Goal: Complete application form

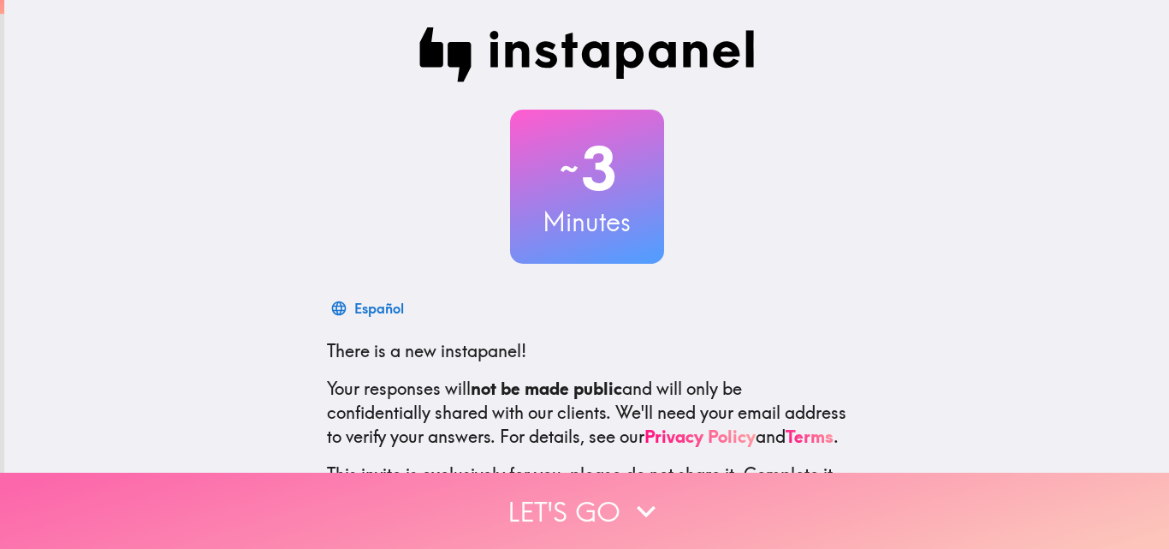
click at [635, 492] on icon "button" at bounding box center [646, 511] width 38 height 38
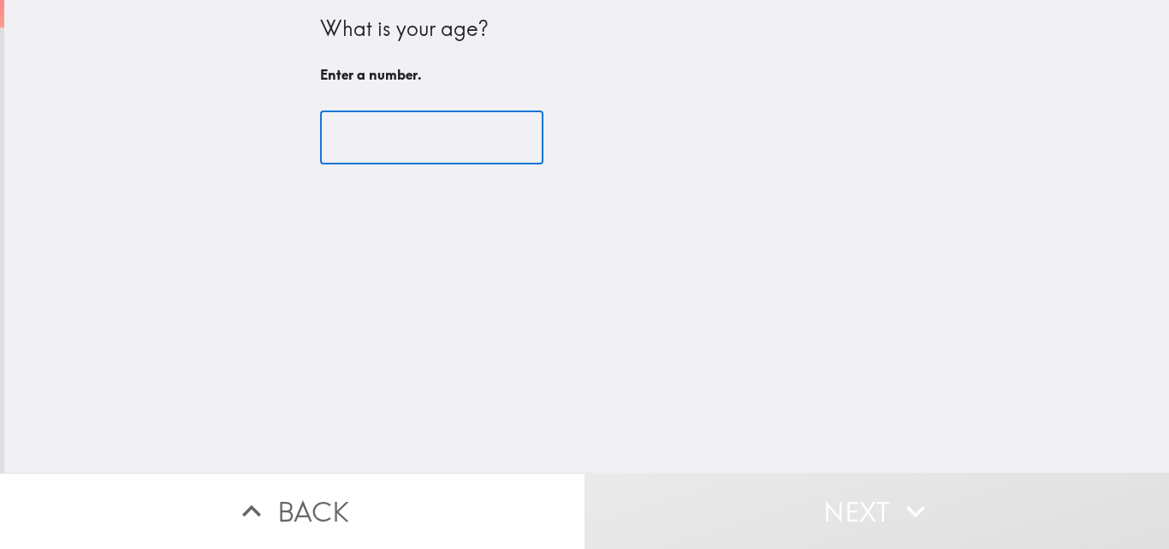
click at [386, 140] on input "number" at bounding box center [431, 137] width 223 height 53
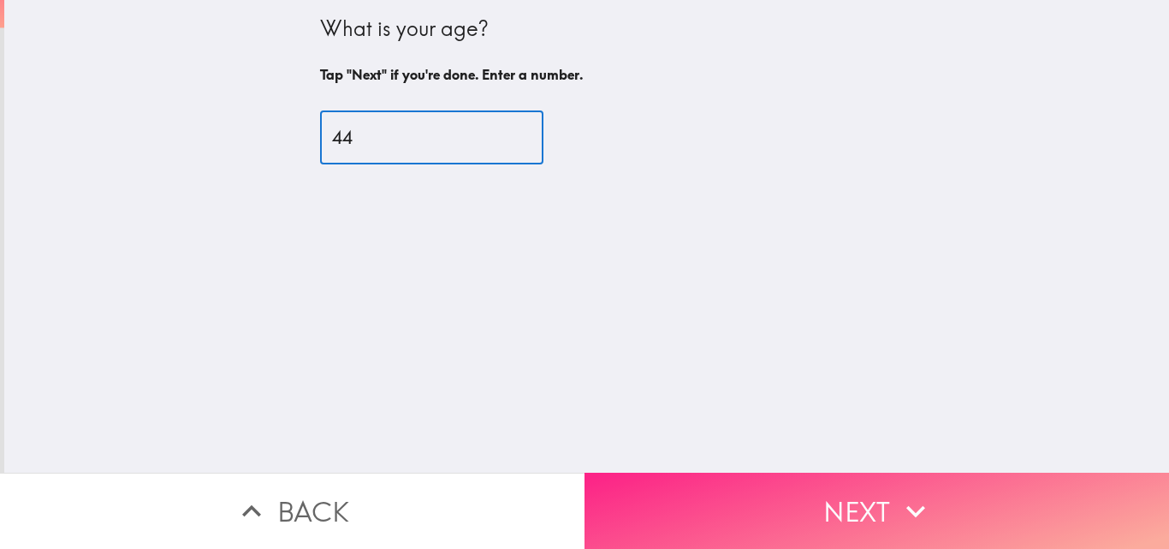
type input "44"
click at [820, 514] on button "Next" at bounding box center [877, 511] width 585 height 76
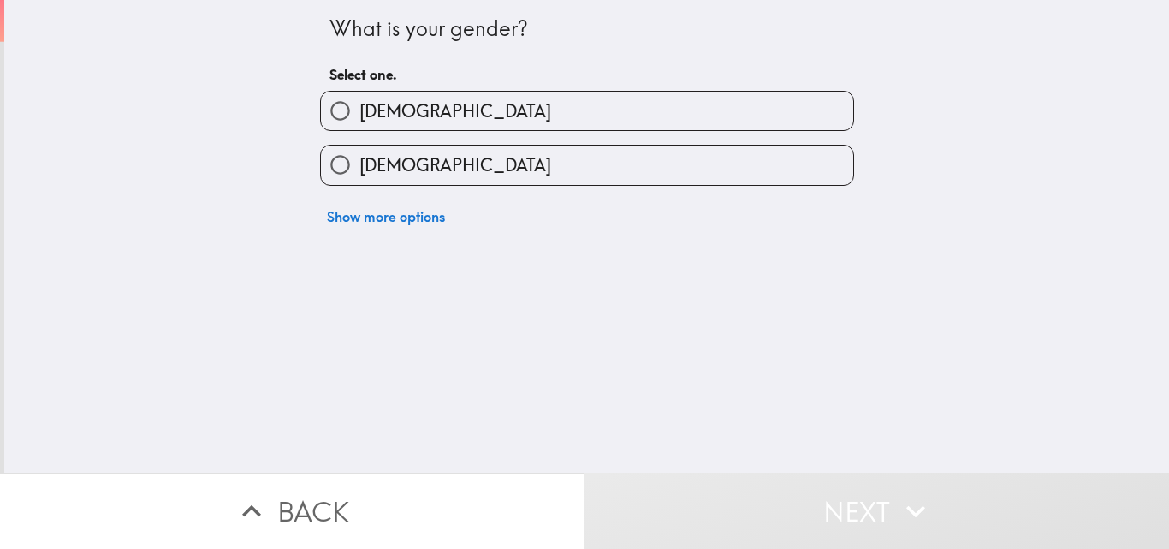
click at [395, 124] on label "[DEMOGRAPHIC_DATA]" at bounding box center [587, 111] width 532 height 39
click at [360, 124] on input "[DEMOGRAPHIC_DATA]" at bounding box center [340, 111] width 39 height 39
radio input "true"
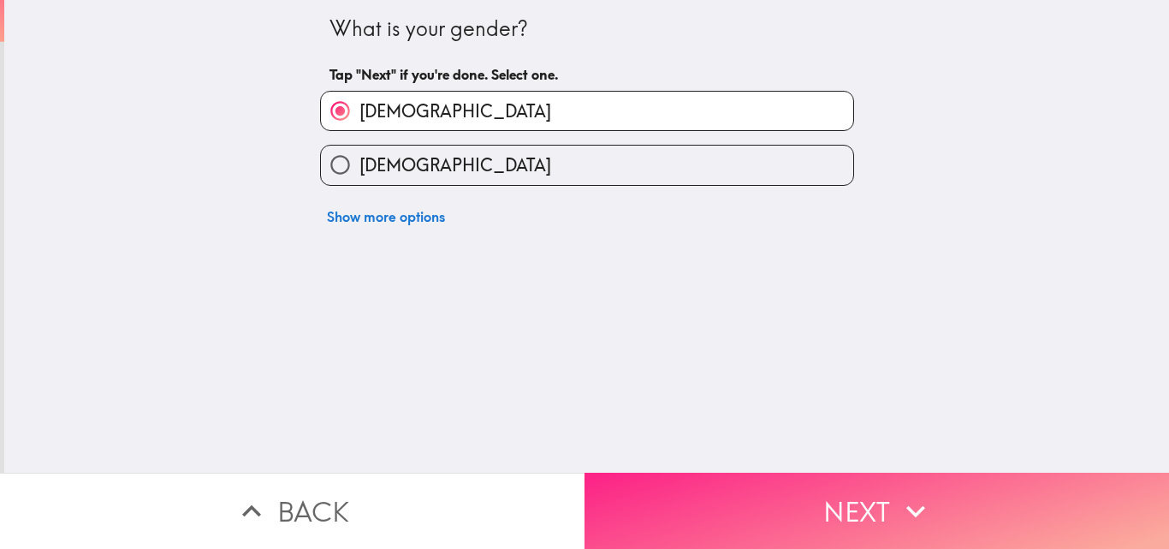
click at [800, 492] on button "Next" at bounding box center [877, 511] width 585 height 76
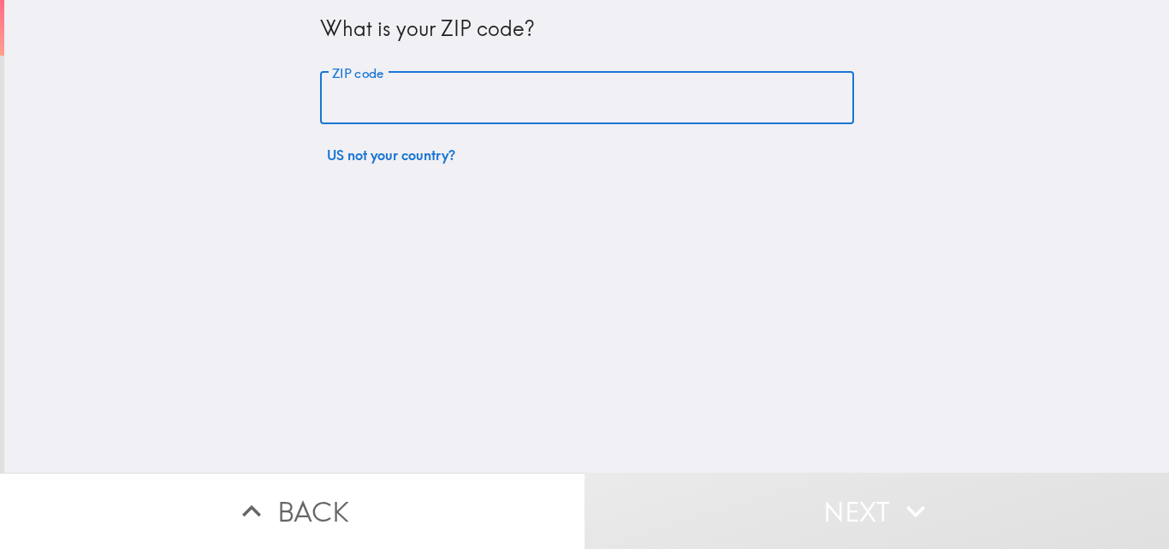
click at [408, 81] on input "ZIP code" at bounding box center [587, 98] width 534 height 53
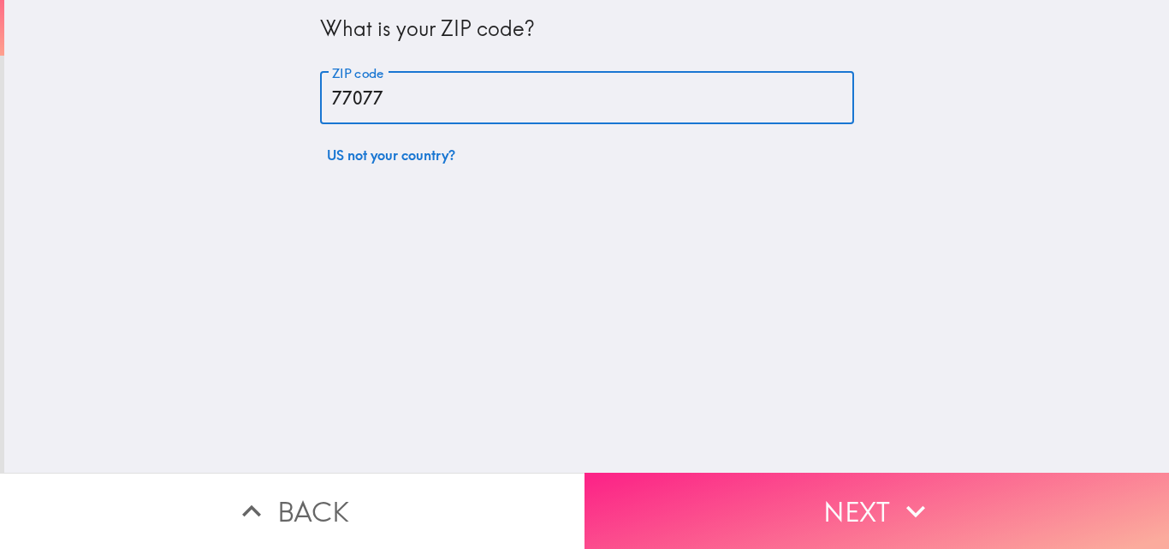
type input "77077"
click at [831, 497] on button "Next" at bounding box center [877, 511] width 585 height 76
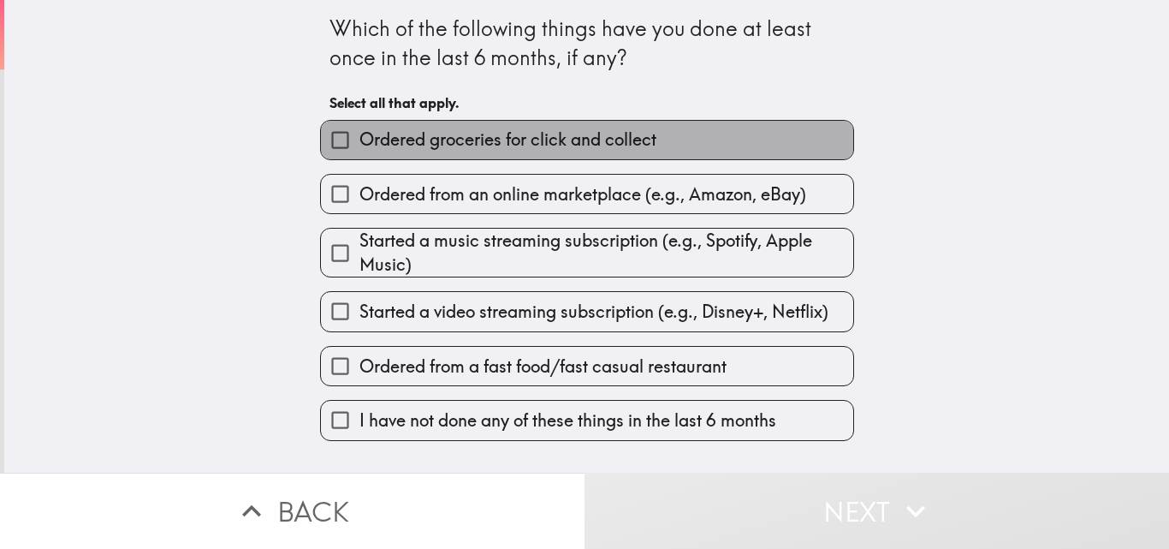
click at [479, 145] on span "Ordered groceries for click and collect" at bounding box center [508, 140] width 297 height 24
click at [360, 145] on input "Ordered groceries for click and collect" at bounding box center [340, 140] width 39 height 39
checkbox input "true"
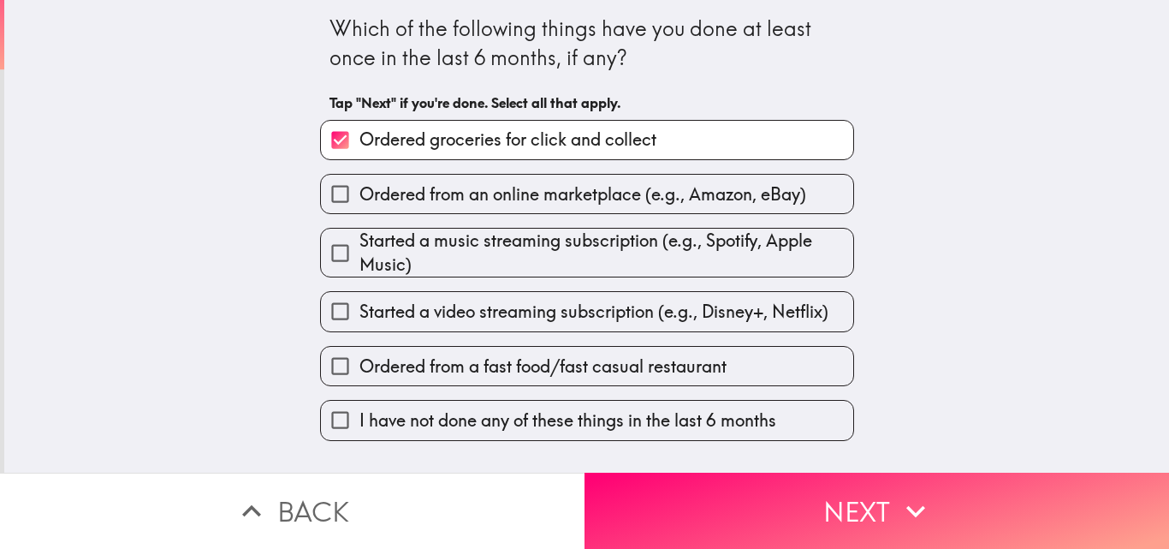
click at [463, 215] on div "Started a music streaming subscription (e.g., Spotify, Apple Music)" at bounding box center [580, 245] width 548 height 63
drag, startPoint x: 487, startPoint y: 204, endPoint x: 487, endPoint y: 248, distance: 44.5
click at [487, 201] on span "Ordered from an online marketplace (e.g., Amazon, eBay)" at bounding box center [583, 194] width 447 height 24
click at [360, 201] on input "Ordered from an online marketplace (e.g., Amazon, eBay)" at bounding box center [340, 194] width 39 height 39
checkbox input "true"
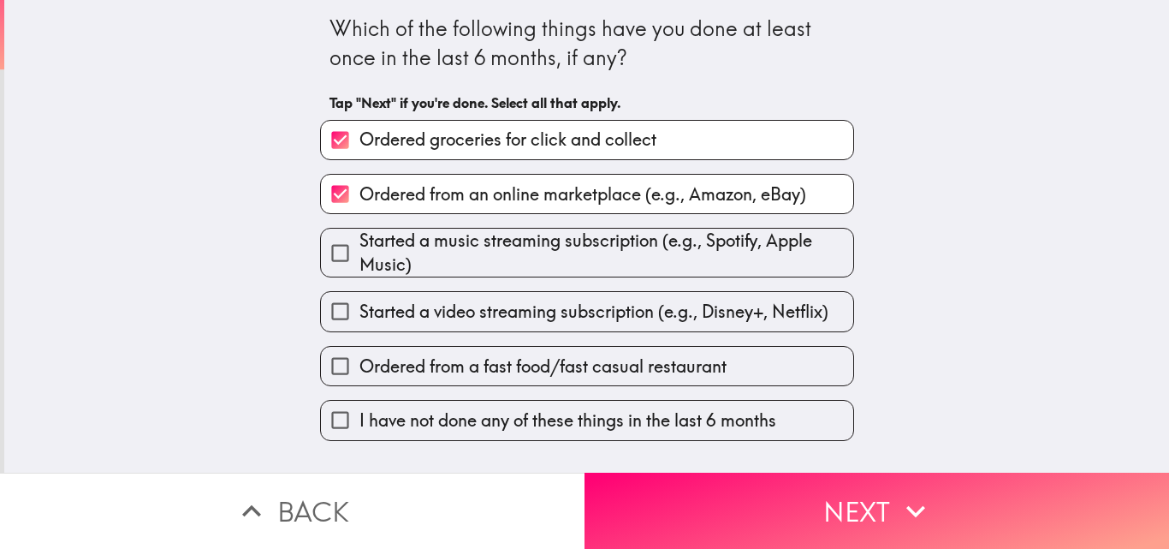
click at [462, 249] on span "Started a music streaming subscription (e.g., Spotify, Apple Music)" at bounding box center [607, 253] width 494 height 48
click at [360, 249] on input "Started a music streaming subscription (e.g., Spotify, Apple Music)" at bounding box center [340, 253] width 39 height 39
checkbox input "true"
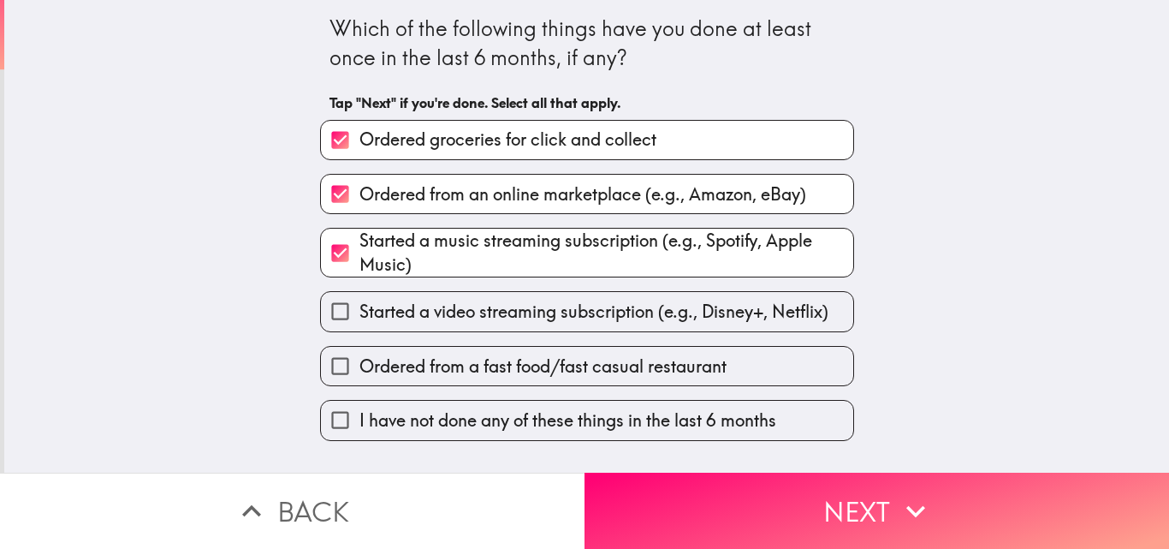
click at [493, 141] on span "Ordered groceries for click and collect" at bounding box center [508, 140] width 297 height 24
click at [360, 141] on input "Ordered groceries for click and collect" at bounding box center [340, 140] width 39 height 39
checkbox input "false"
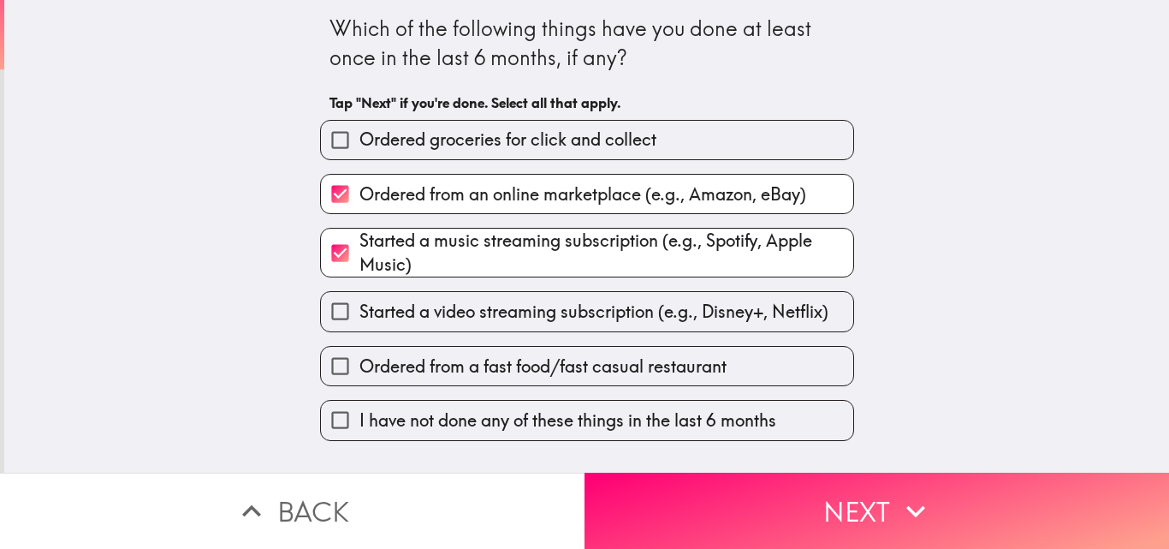
click at [560, 318] on span "Started a video streaming subscription (e.g., Disney+, Netflix)" at bounding box center [594, 312] width 469 height 24
click at [360, 318] on input "Started a video streaming subscription (e.g., Disney+, Netflix)" at bounding box center [340, 311] width 39 height 39
checkbox input "true"
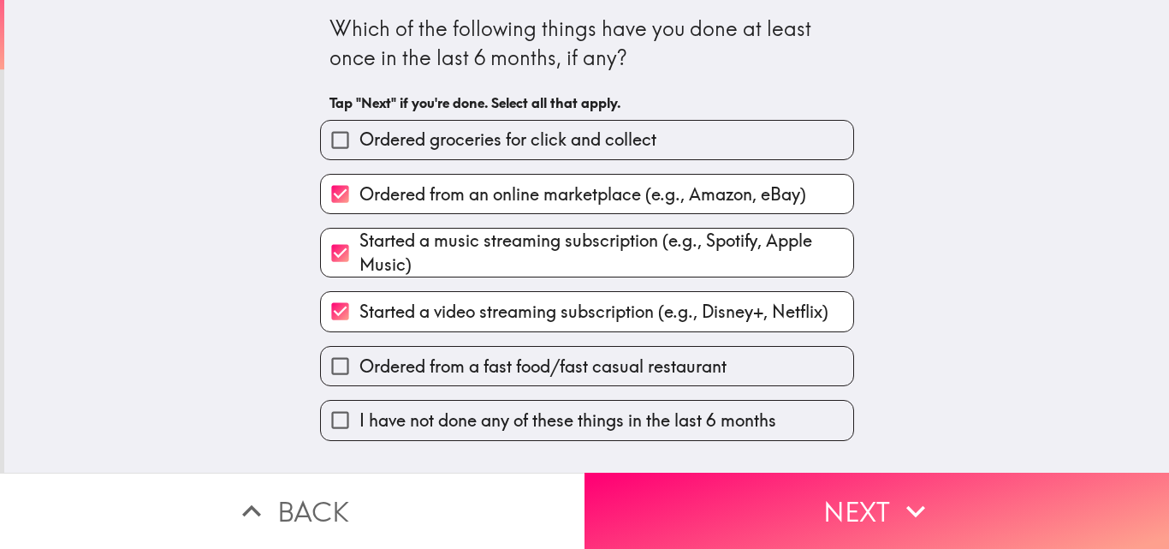
click at [554, 361] on span "Ordered from a fast food/fast casual restaurant" at bounding box center [543, 366] width 367 height 24
click at [360, 361] on input "Ordered from a fast food/fast casual restaurant" at bounding box center [340, 366] width 39 height 39
checkbox input "true"
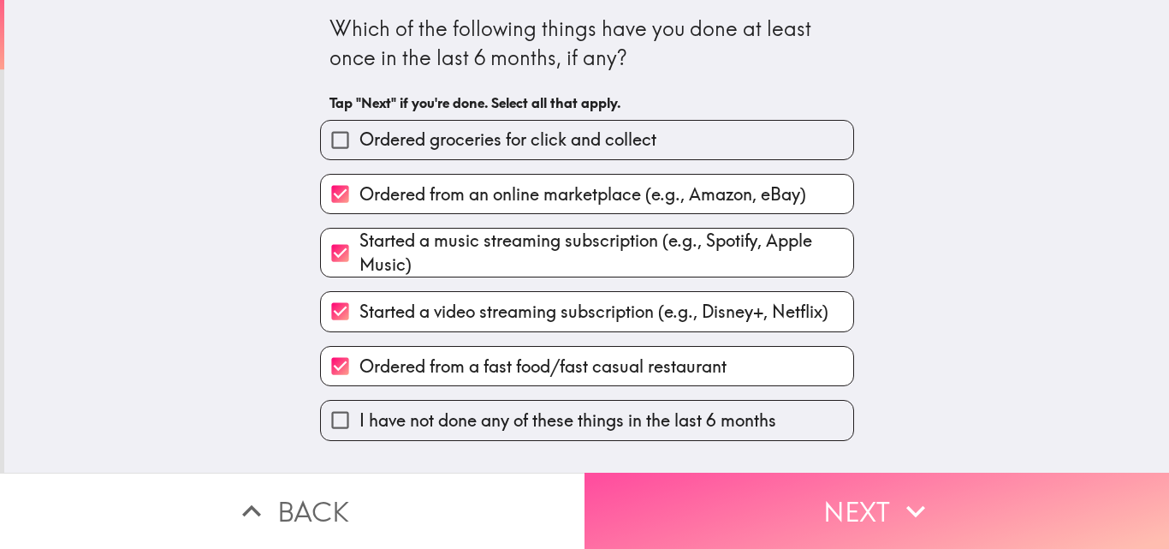
drag, startPoint x: 869, startPoint y: 502, endPoint x: 859, endPoint y: 501, distance: 9.5
click at [870, 502] on button "Next" at bounding box center [877, 511] width 585 height 76
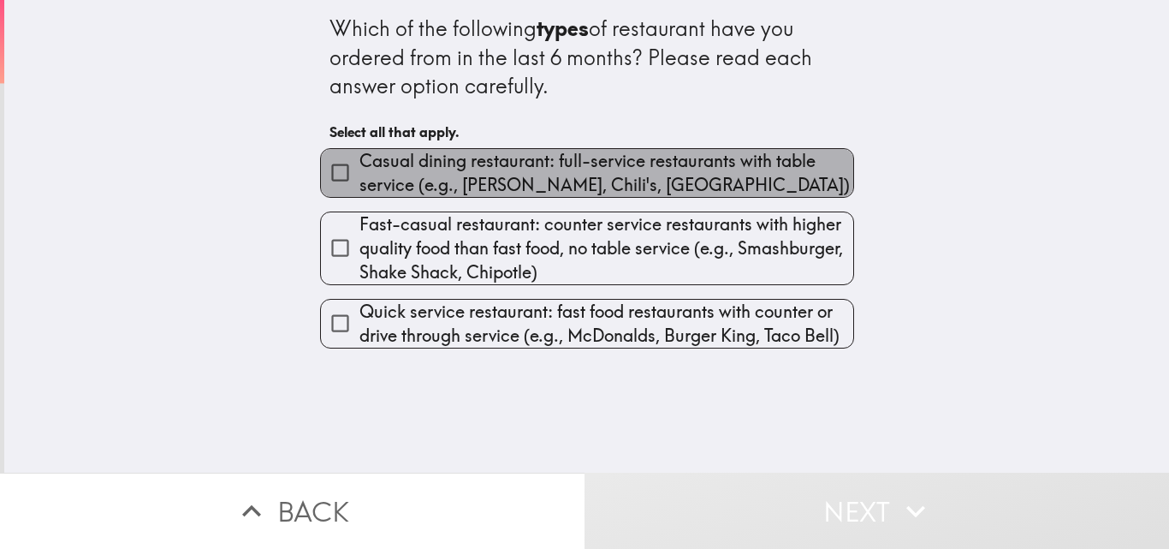
drag, startPoint x: 449, startPoint y: 170, endPoint x: 449, endPoint y: 247, distance: 76.2
click at [449, 171] on span "Casual dining restaurant: full-service restaurants with table service (e.g., [P…" at bounding box center [607, 173] width 494 height 48
click at [360, 171] on input "Casual dining restaurant: full-service restaurants with table service (e.g., [P…" at bounding box center [340, 172] width 39 height 39
checkbox input "true"
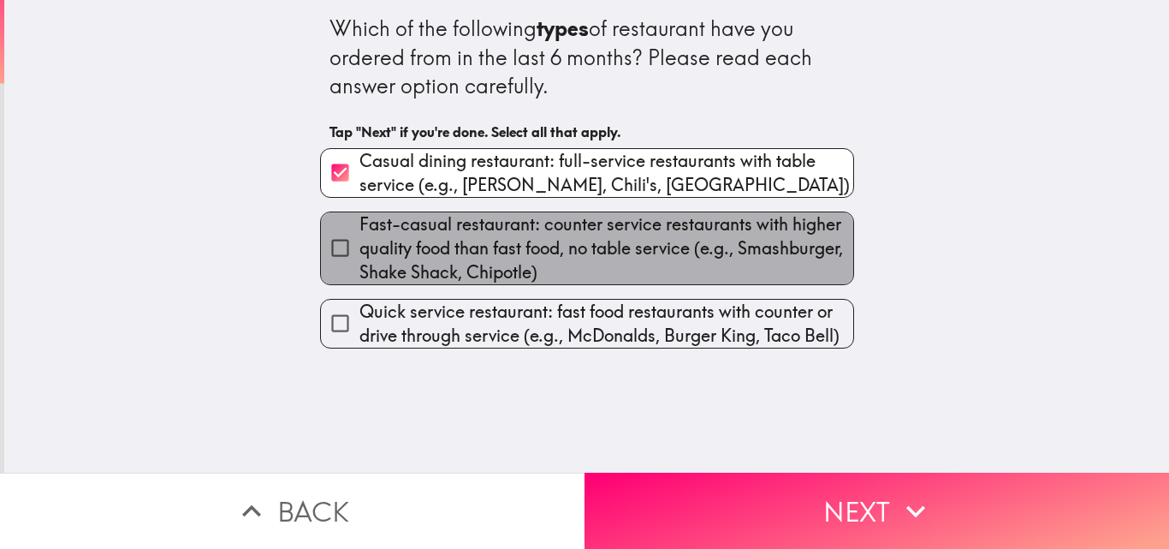
click at [442, 254] on span "Fast-casual restaurant: counter service restaurants with higher quality food th…" at bounding box center [607, 248] width 494 height 72
click at [360, 254] on input "Fast-casual restaurant: counter service restaurants with higher quality food th…" at bounding box center [340, 248] width 39 height 39
checkbox input "true"
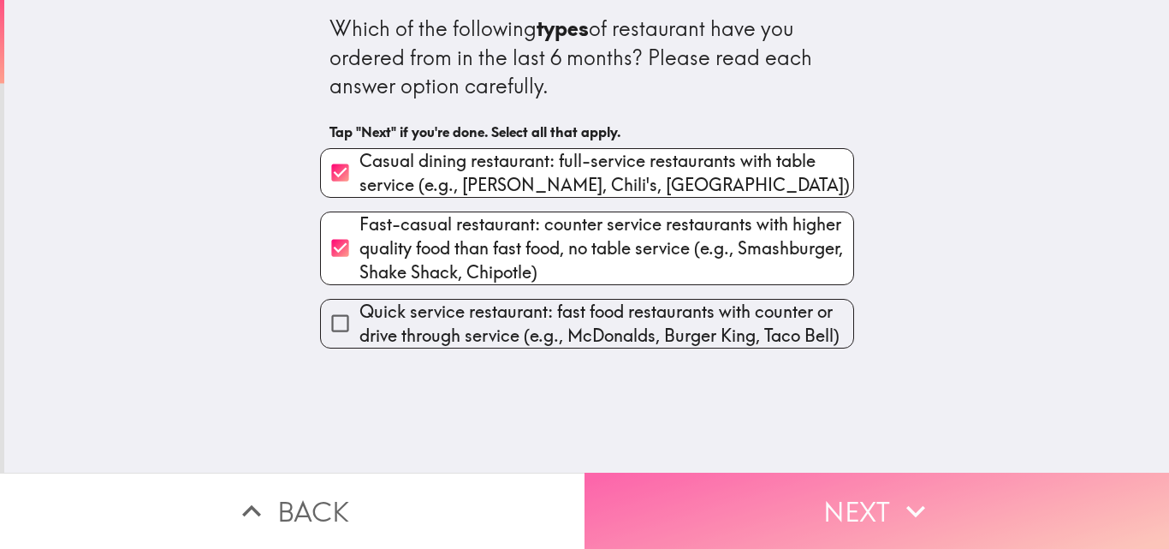
click at [883, 502] on button "Next" at bounding box center [877, 511] width 585 height 76
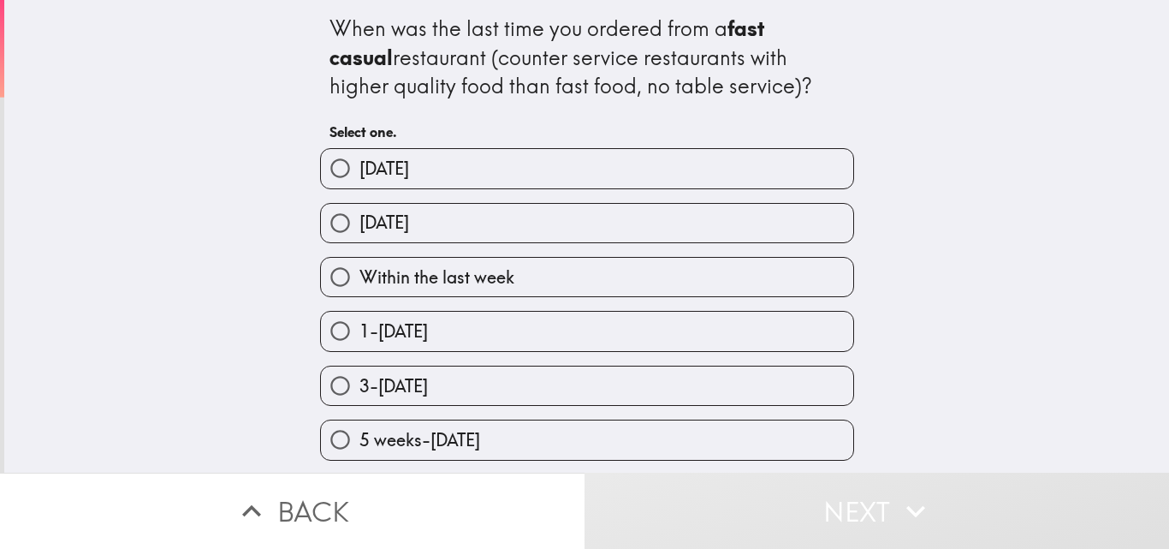
click at [415, 210] on label "[DATE]" at bounding box center [587, 223] width 532 height 39
click at [360, 210] on input "[DATE]" at bounding box center [340, 223] width 39 height 39
radio input "true"
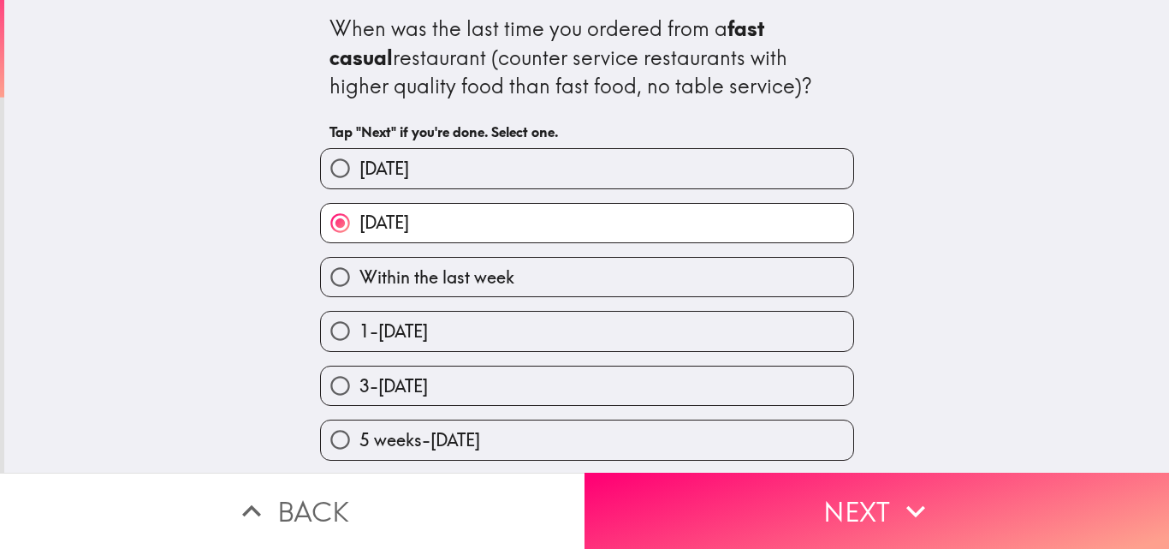
click at [407, 157] on label "[DATE]" at bounding box center [587, 168] width 532 height 39
click at [360, 157] on input "[DATE]" at bounding box center [340, 168] width 39 height 39
radio input "true"
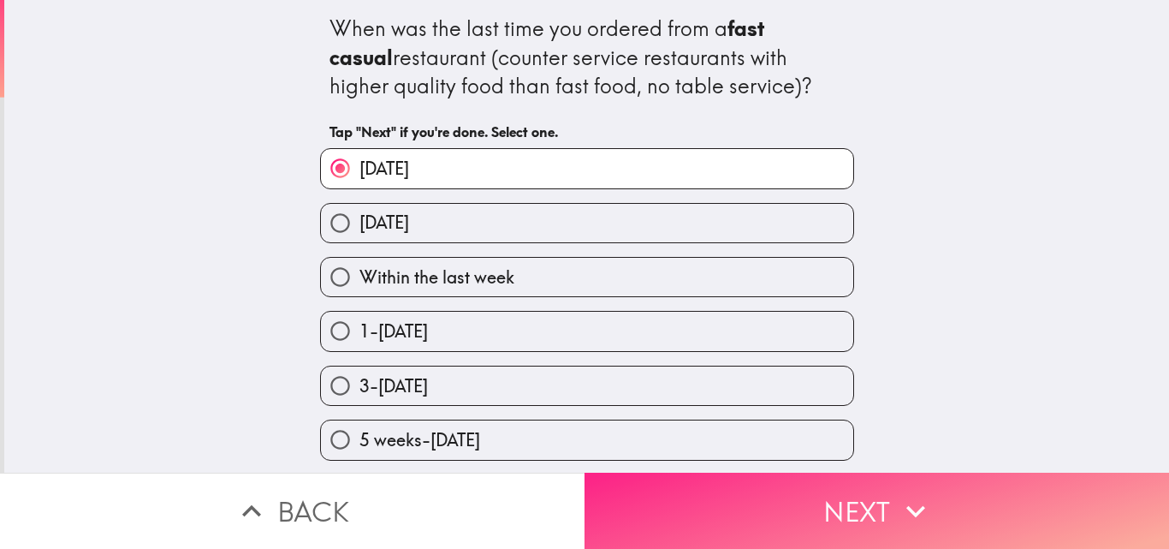
click at [794, 493] on button "Next" at bounding box center [877, 511] width 585 height 76
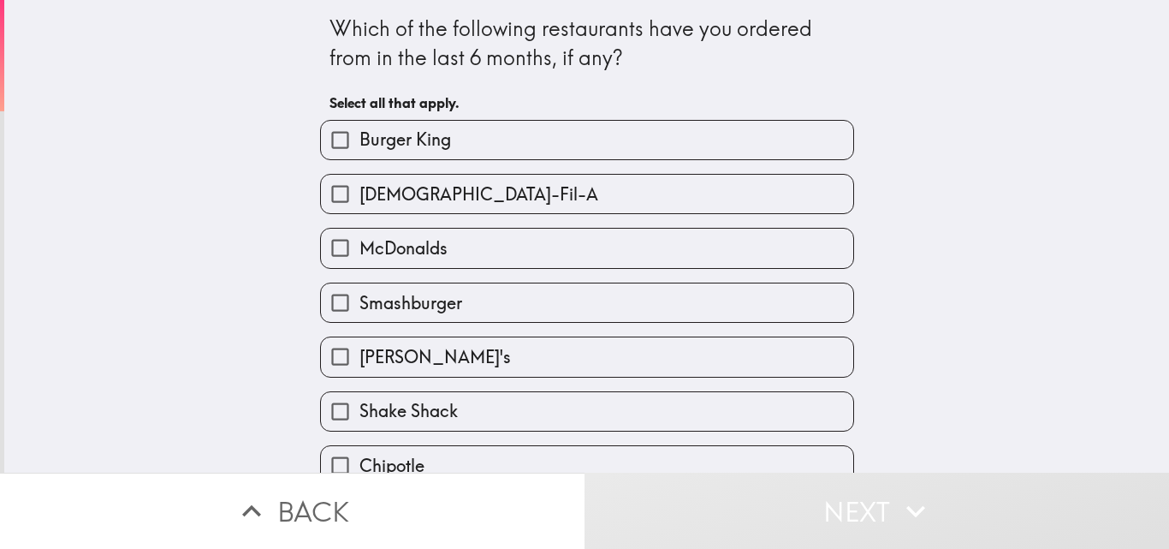
click at [438, 152] on label "Burger King" at bounding box center [587, 140] width 532 height 39
click at [360, 152] on input "Burger King" at bounding box center [340, 140] width 39 height 39
checkbox input "true"
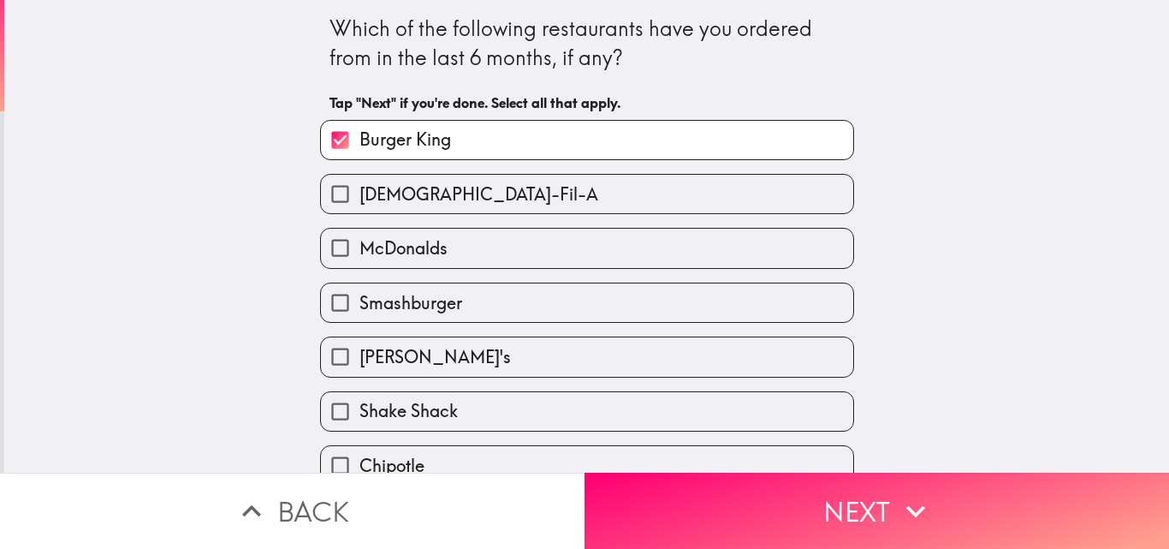
click at [437, 253] on label "McDonalds" at bounding box center [587, 248] width 532 height 39
click at [360, 253] on input "McDonalds" at bounding box center [340, 248] width 39 height 39
checkbox input "true"
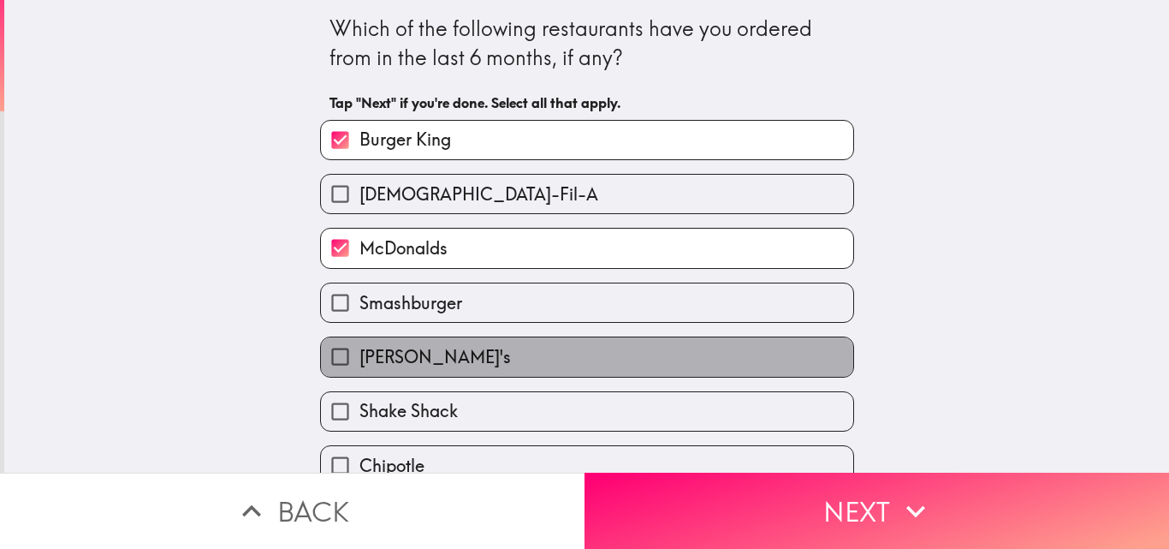
drag, startPoint x: 403, startPoint y: 364, endPoint x: 451, endPoint y: 346, distance: 51.2
click at [403, 361] on span "[PERSON_NAME]'s" at bounding box center [436, 357] width 152 height 24
click at [360, 361] on input "[PERSON_NAME]'s" at bounding box center [340, 356] width 39 height 39
checkbox input "true"
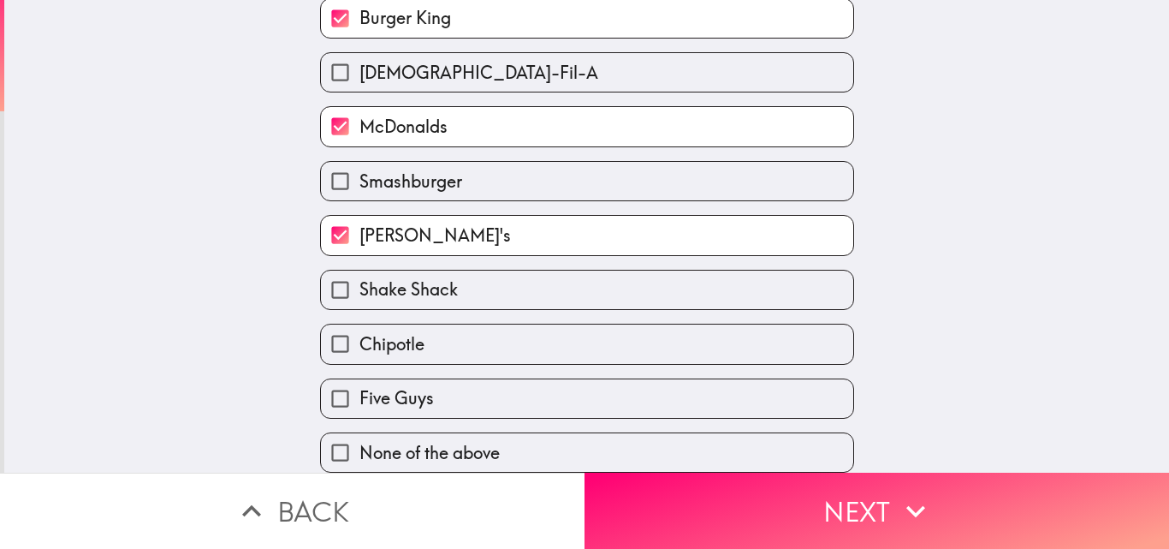
scroll to position [134, 0]
click at [423, 388] on label "Five Guys" at bounding box center [587, 398] width 532 height 39
click at [360, 388] on input "Five Guys" at bounding box center [340, 398] width 39 height 39
checkbox input "true"
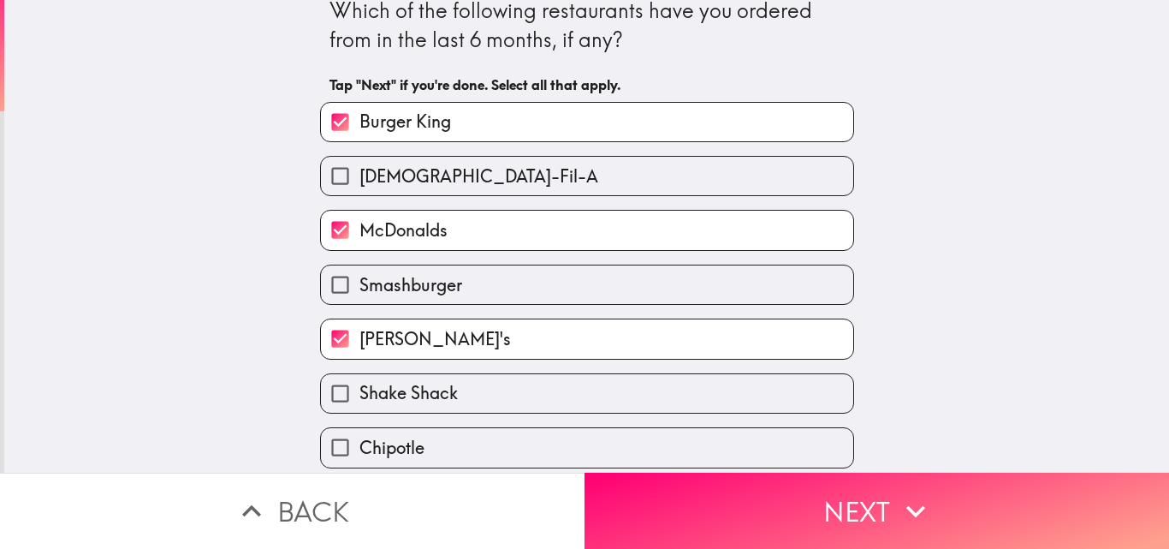
scroll to position [0, 0]
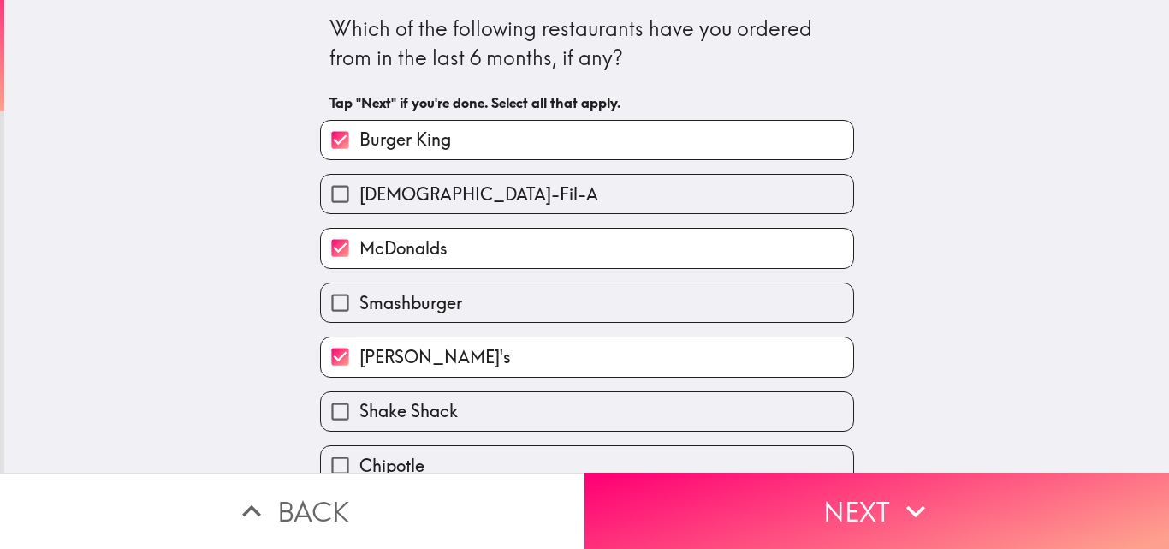
click at [419, 187] on span "[DEMOGRAPHIC_DATA]-Fil-A" at bounding box center [479, 194] width 239 height 24
click at [360, 187] on input "[DEMOGRAPHIC_DATA]-Fil-A" at bounding box center [340, 194] width 39 height 39
checkbox input "true"
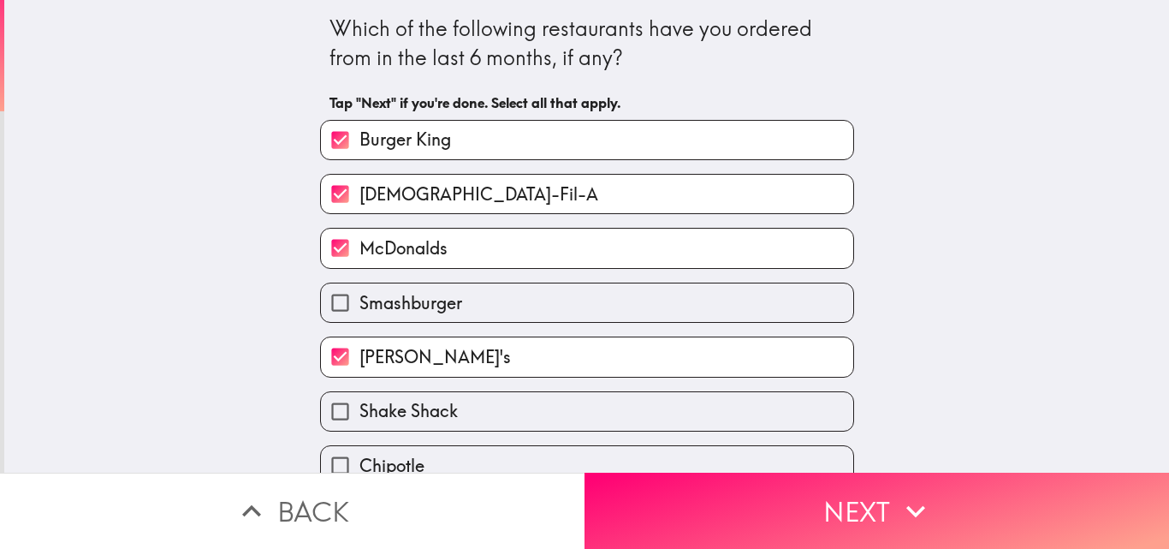
click at [463, 304] on label "Smashburger" at bounding box center [587, 302] width 532 height 39
click at [360, 304] on input "Smashburger" at bounding box center [340, 302] width 39 height 39
checkbox input "true"
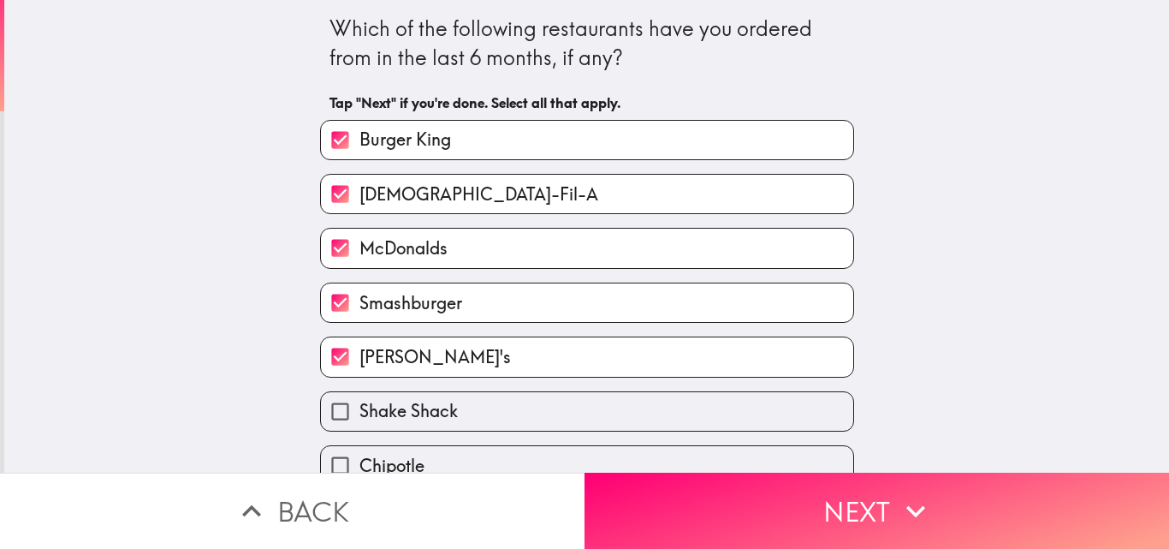
click at [879, 513] on button "Next" at bounding box center [877, 511] width 585 height 76
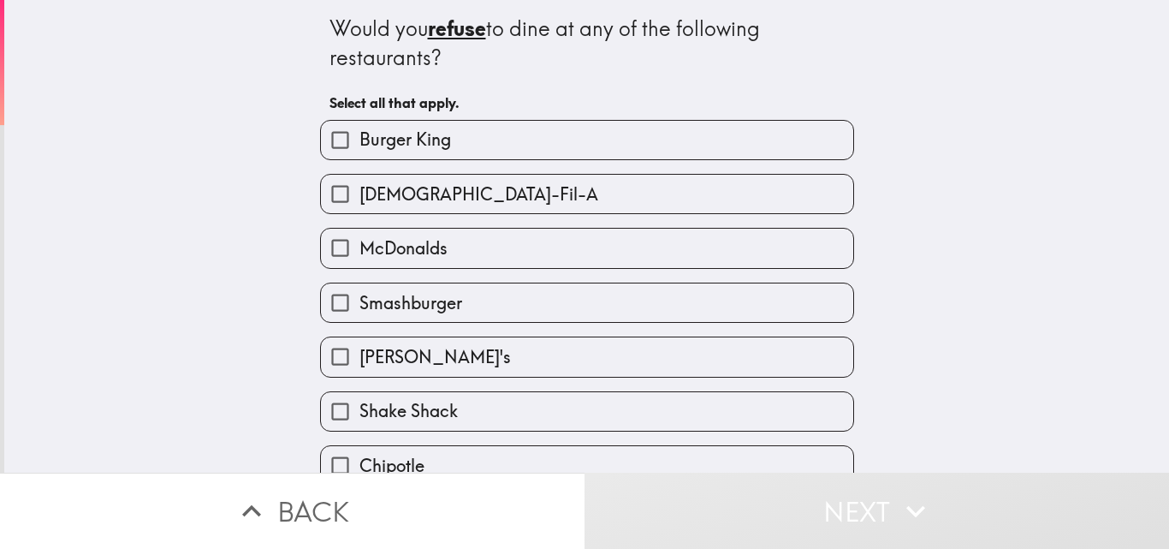
click at [451, 144] on label "Burger King" at bounding box center [587, 140] width 532 height 39
click at [360, 144] on input "Burger King" at bounding box center [340, 140] width 39 height 39
checkbox input "true"
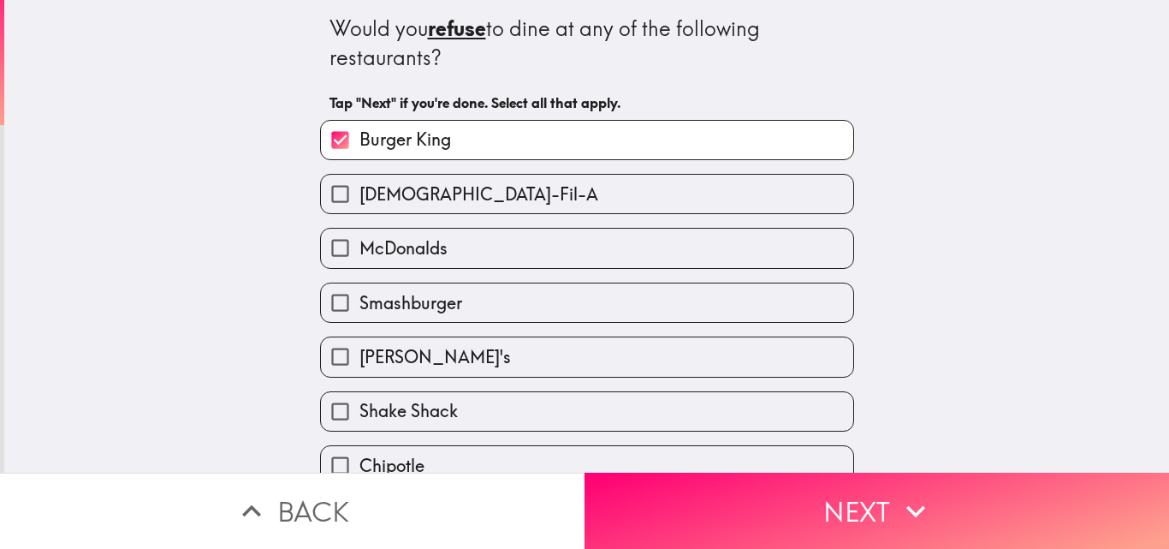
click at [437, 205] on label "[DEMOGRAPHIC_DATA]-Fil-A" at bounding box center [587, 194] width 532 height 39
click at [360, 205] on input "[DEMOGRAPHIC_DATA]-Fil-A" at bounding box center [340, 194] width 39 height 39
checkbox input "true"
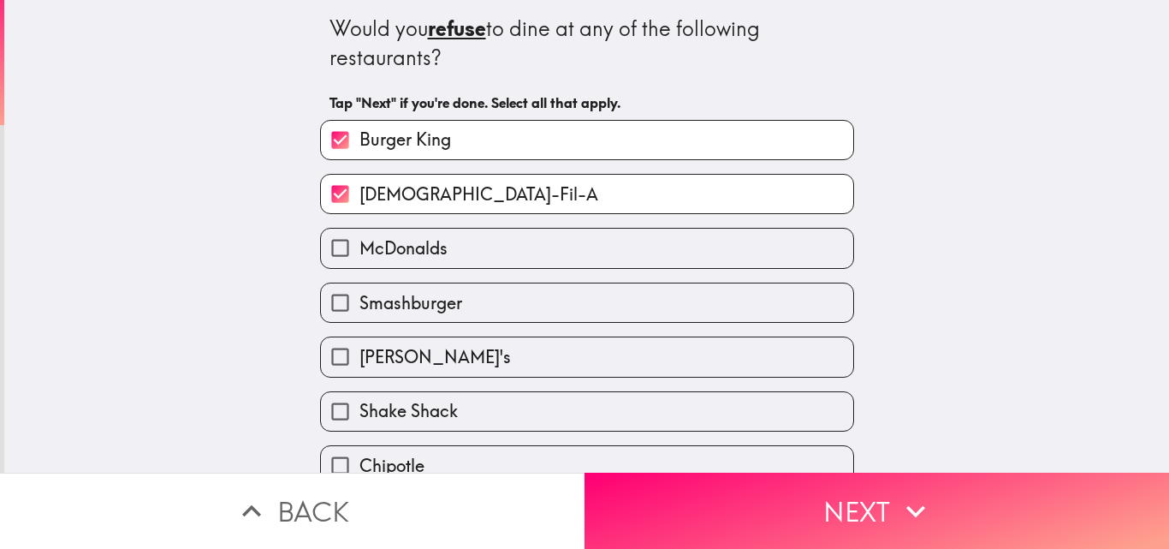
click at [410, 273] on div "Smashburger" at bounding box center [580, 296] width 548 height 54
click at [407, 328] on div "[PERSON_NAME]'s" at bounding box center [580, 350] width 548 height 54
click at [422, 252] on span "McDonalds" at bounding box center [404, 248] width 88 height 24
click at [360, 252] on input "McDonalds" at bounding box center [340, 248] width 39 height 39
checkbox input "true"
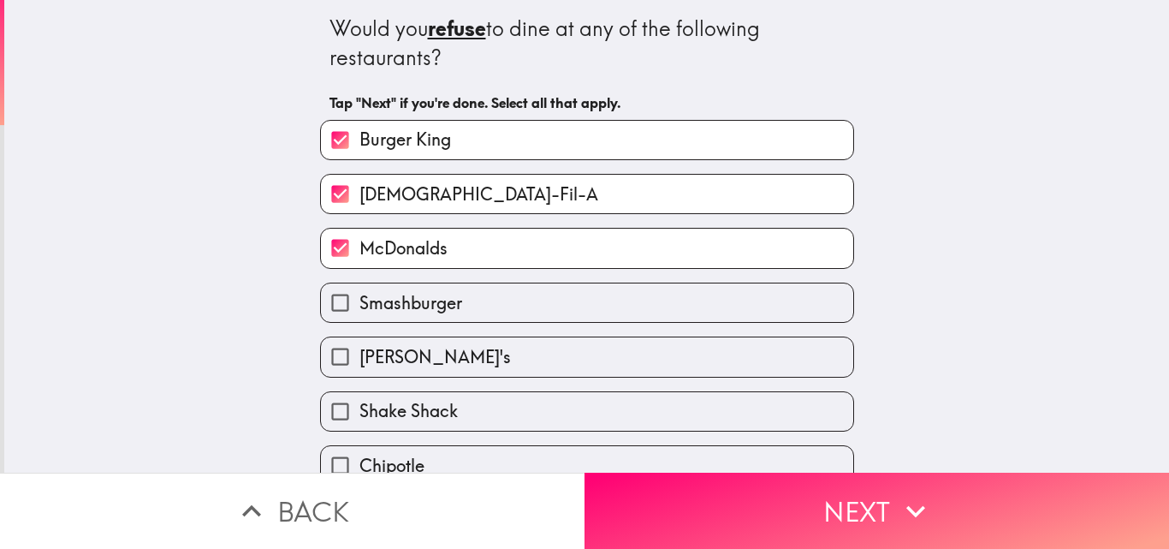
click at [413, 317] on label "Smashburger" at bounding box center [587, 302] width 532 height 39
click at [360, 317] on input "Smashburger" at bounding box center [340, 302] width 39 height 39
checkbox input "true"
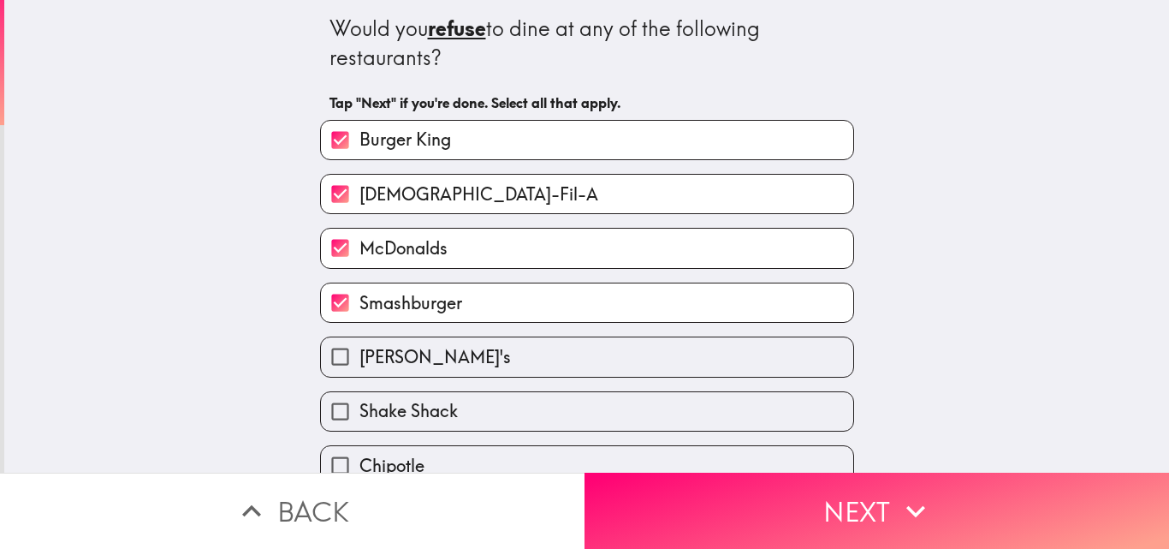
drag, startPoint x: 409, startPoint y: 348, endPoint x: 417, endPoint y: 353, distance: 9.3
click at [409, 348] on span "[PERSON_NAME]'s" at bounding box center [436, 357] width 152 height 24
click at [360, 348] on input "[PERSON_NAME]'s" at bounding box center [340, 356] width 39 height 39
checkbox input "true"
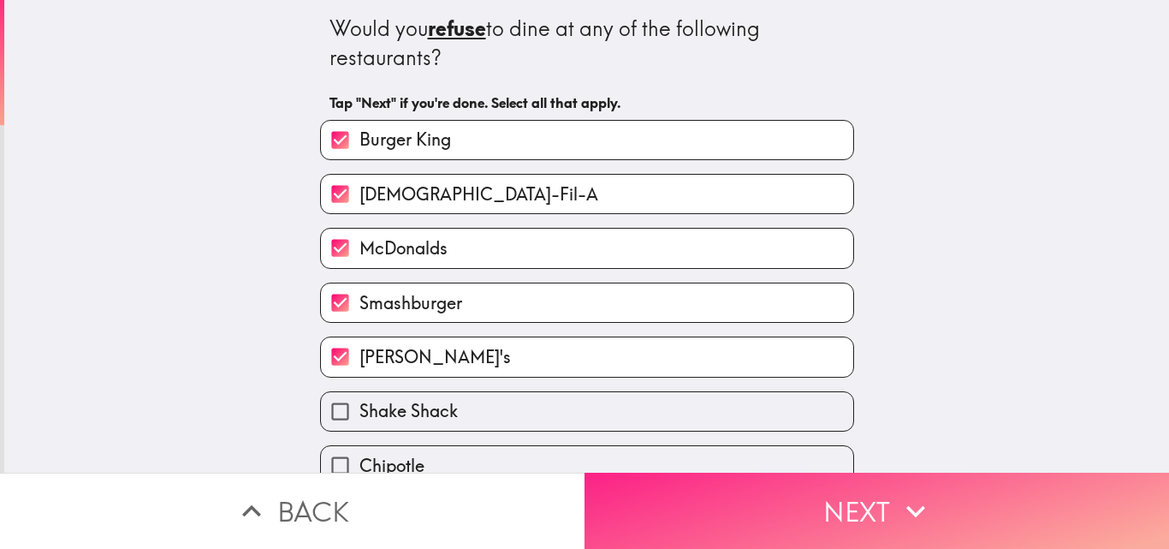
click at [907, 492] on icon "button" at bounding box center [916, 511] width 38 height 38
